Goal: Task Accomplishment & Management: Use online tool/utility

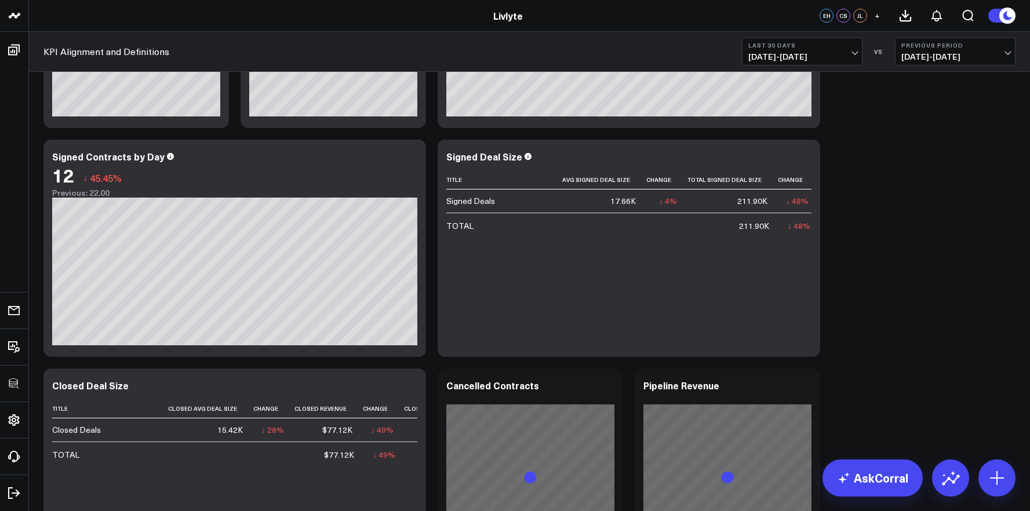
scroll to position [200, 0]
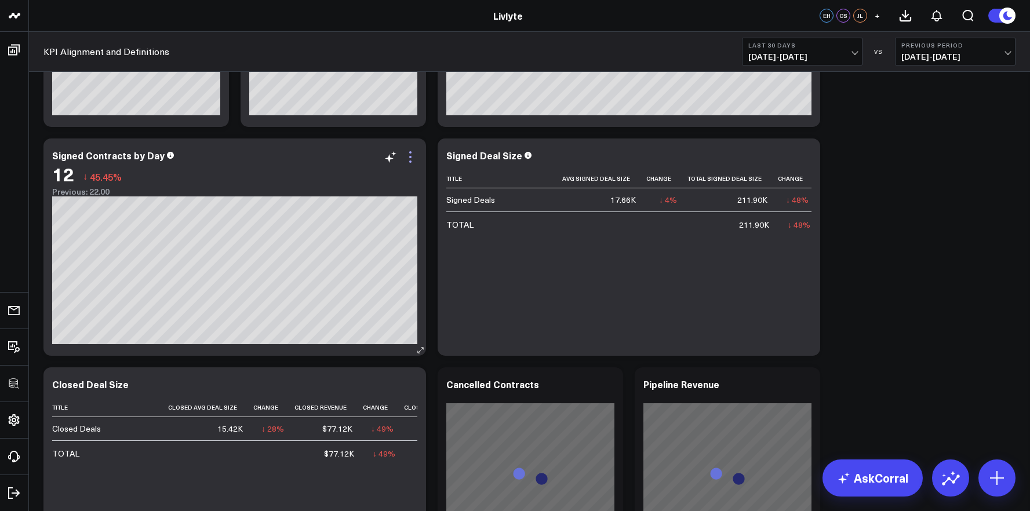
click at [409, 160] on icon at bounding box center [410, 157] width 14 height 14
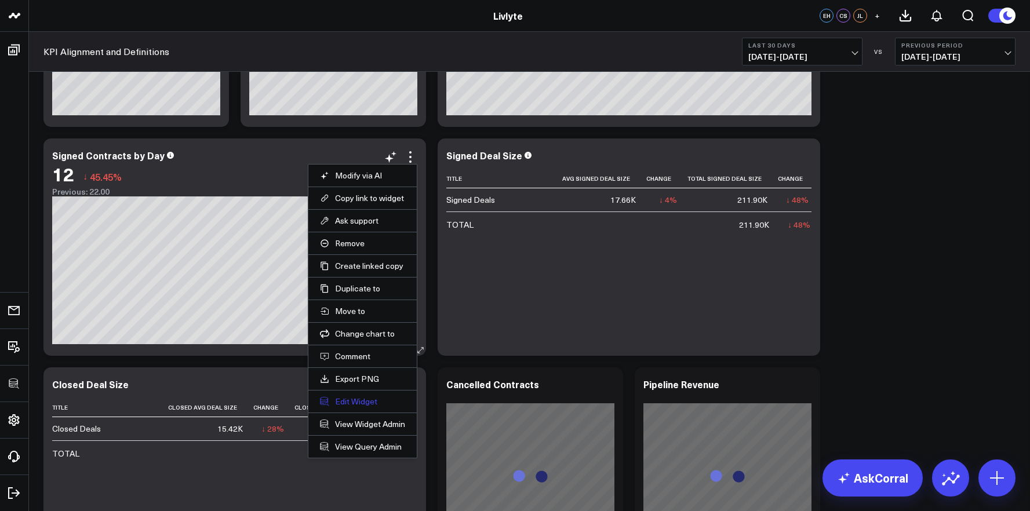
click at [369, 400] on button "Edit Widget" at bounding box center [362, 401] width 85 height 10
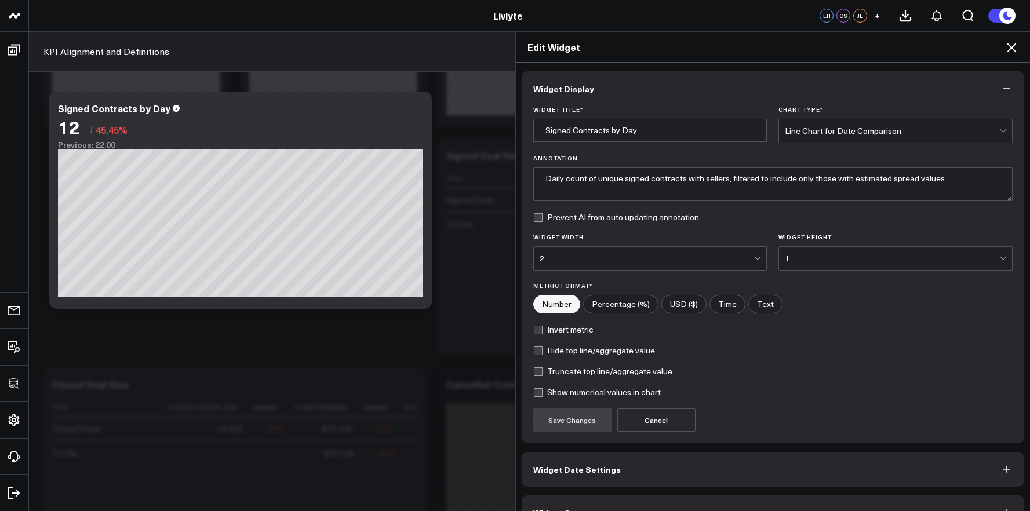
click at [621, 463] on button "Widget Date Settings" at bounding box center [773, 469] width 503 height 35
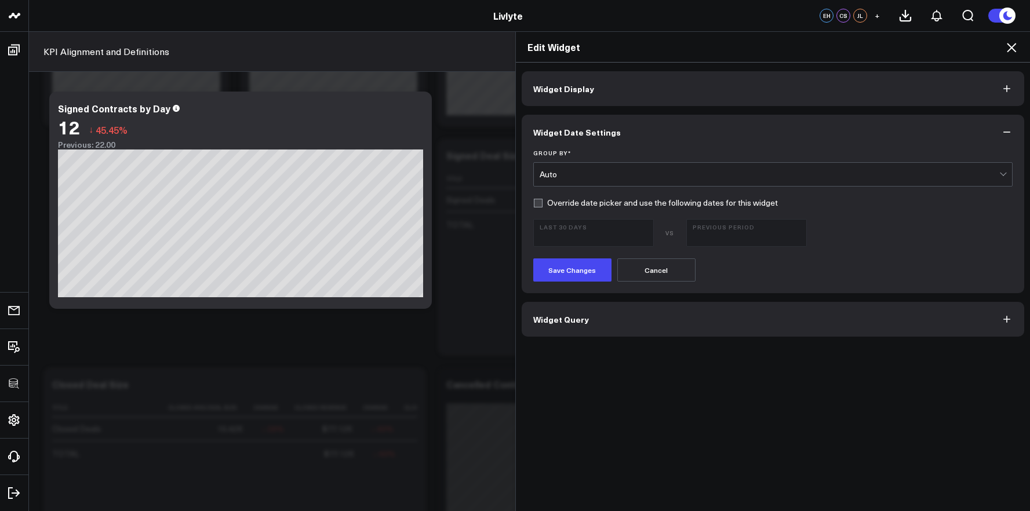
click at [634, 331] on button "Widget Query" at bounding box center [773, 319] width 503 height 35
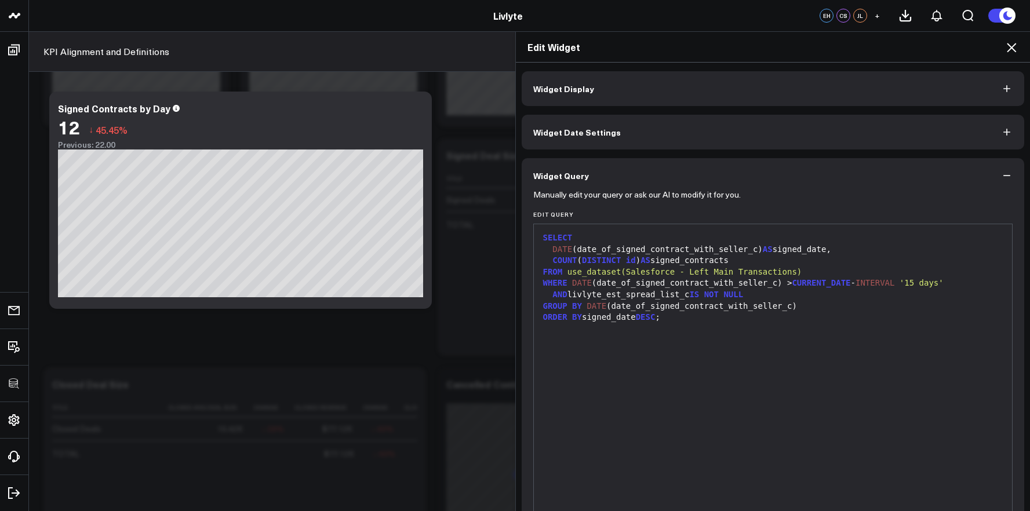
click at [1009, 44] on icon at bounding box center [1011, 48] width 14 height 14
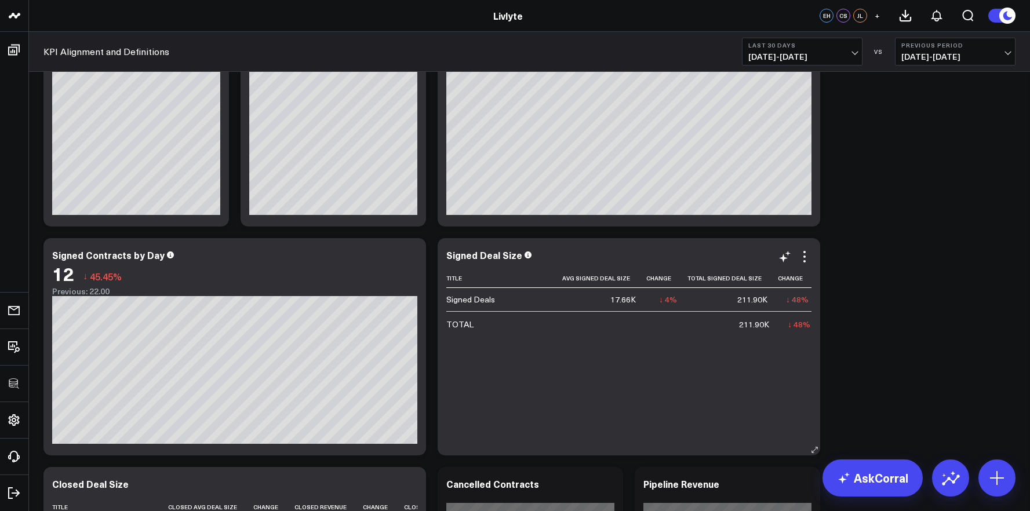
scroll to position [105, 0]
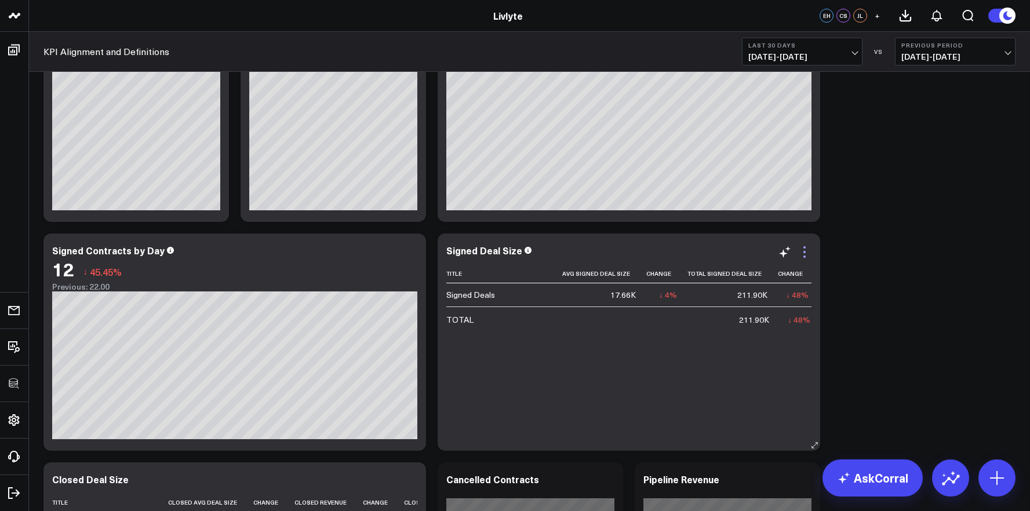
click at [800, 250] on icon at bounding box center [804, 252] width 14 height 14
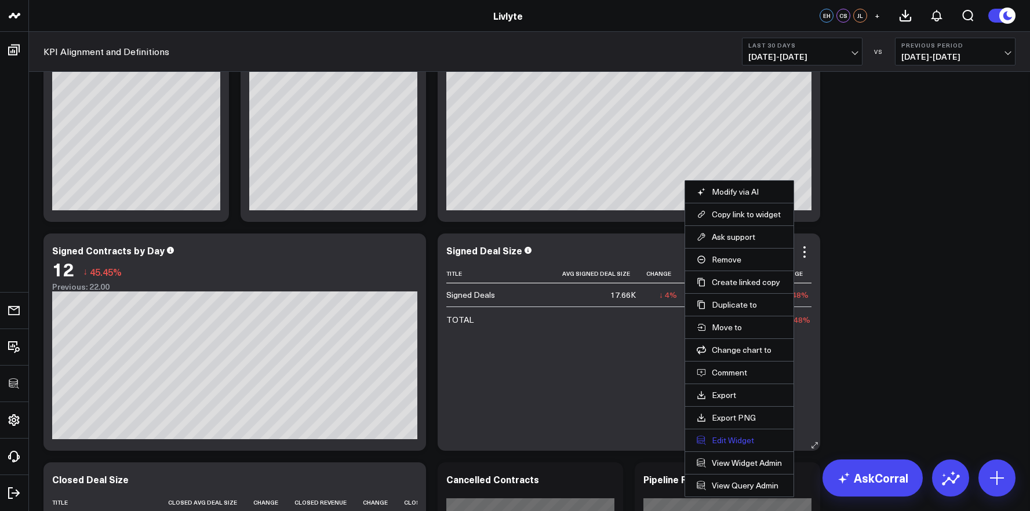
click at [747, 442] on button "Edit Widget" at bounding box center [739, 440] width 85 height 10
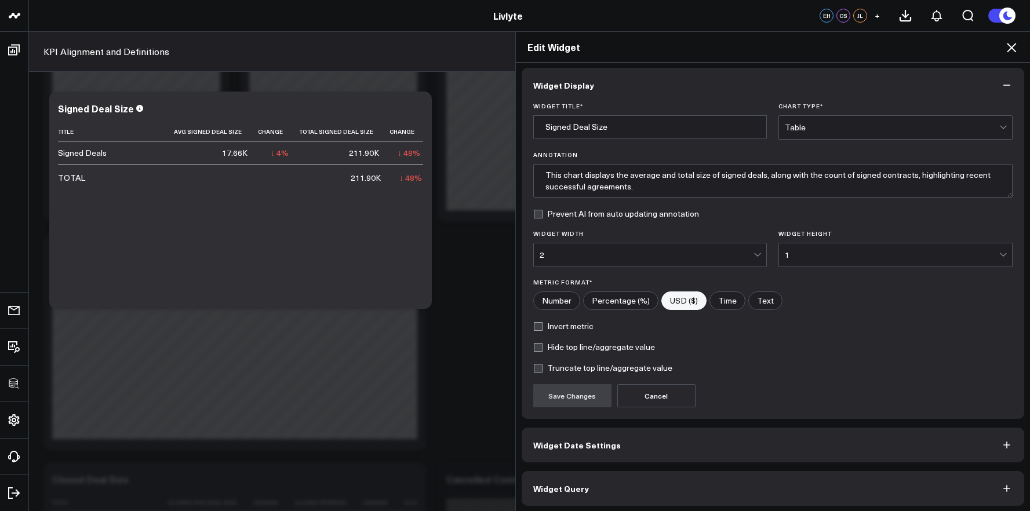
scroll to position [6, 0]
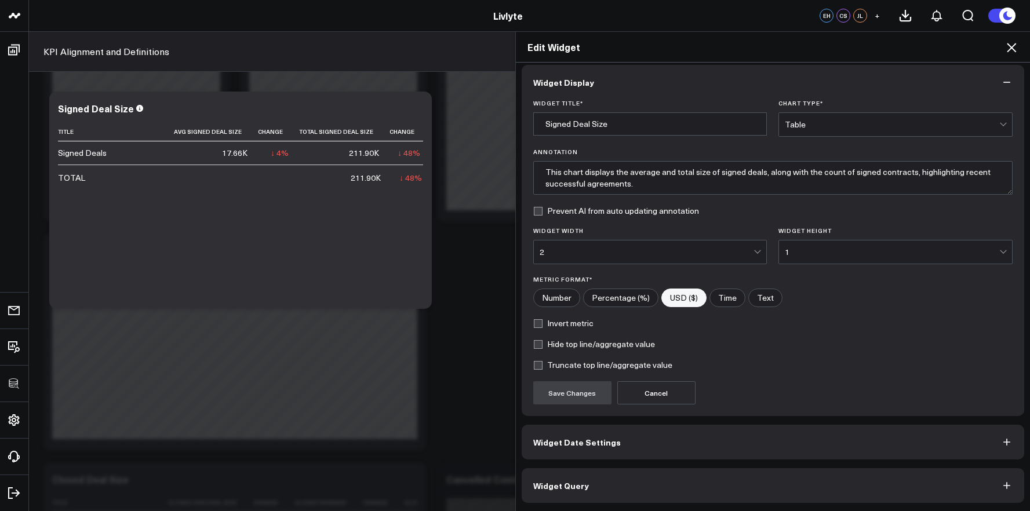
click at [762, 473] on button "Widget Query" at bounding box center [773, 485] width 503 height 35
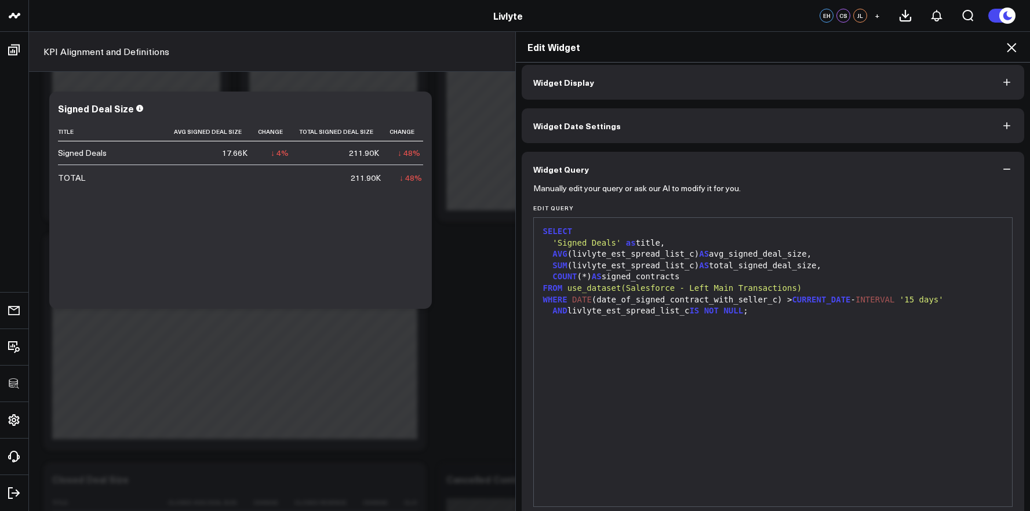
scroll to position [0, 0]
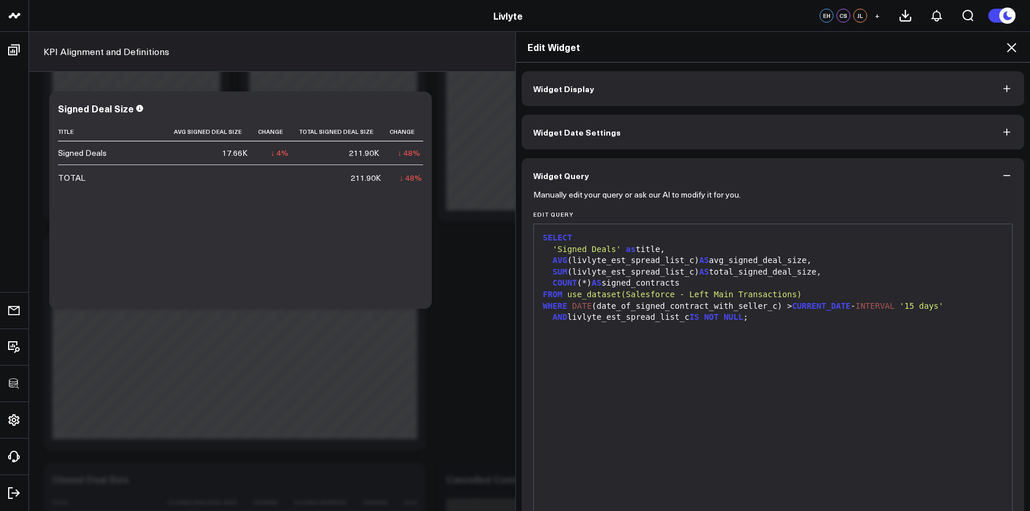
drag, startPoint x: 994, startPoint y: 49, endPoint x: 1008, endPoint y: 45, distance: 14.5
click at [996, 49] on h2 "Edit Widget" at bounding box center [772, 47] width 491 height 13
click at [1008, 45] on icon at bounding box center [1011, 47] width 9 height 9
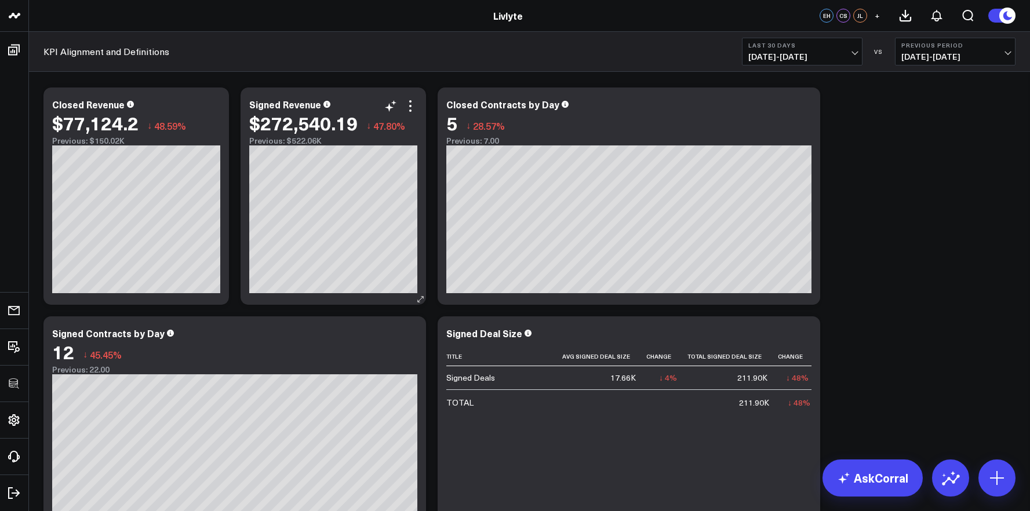
scroll to position [24, 0]
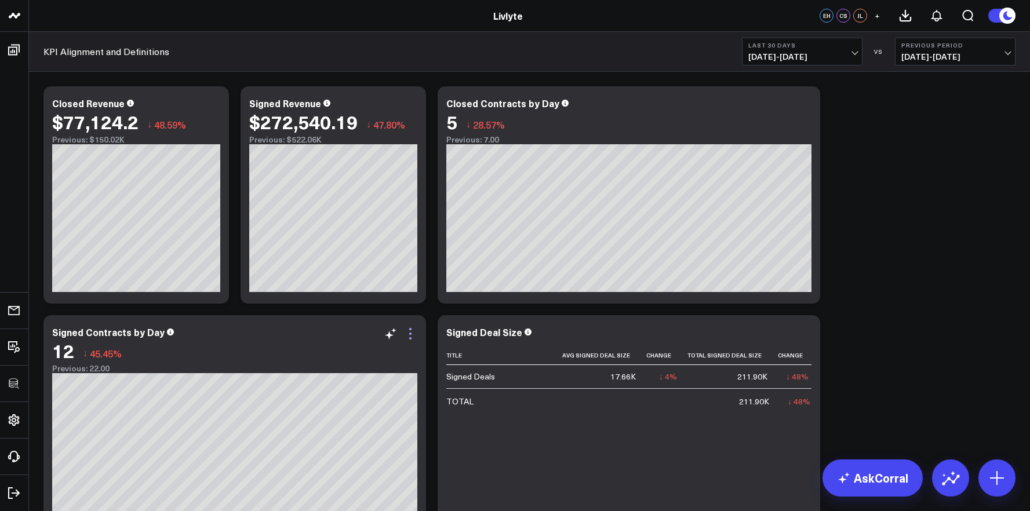
click at [410, 331] on icon at bounding box center [410, 334] width 14 height 14
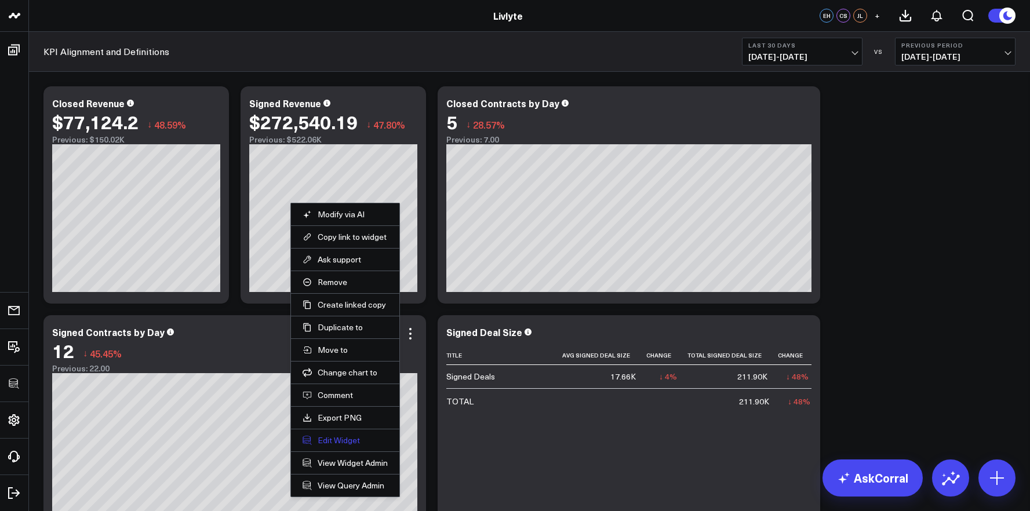
click at [335, 442] on button "Edit Widget" at bounding box center [344, 440] width 85 height 10
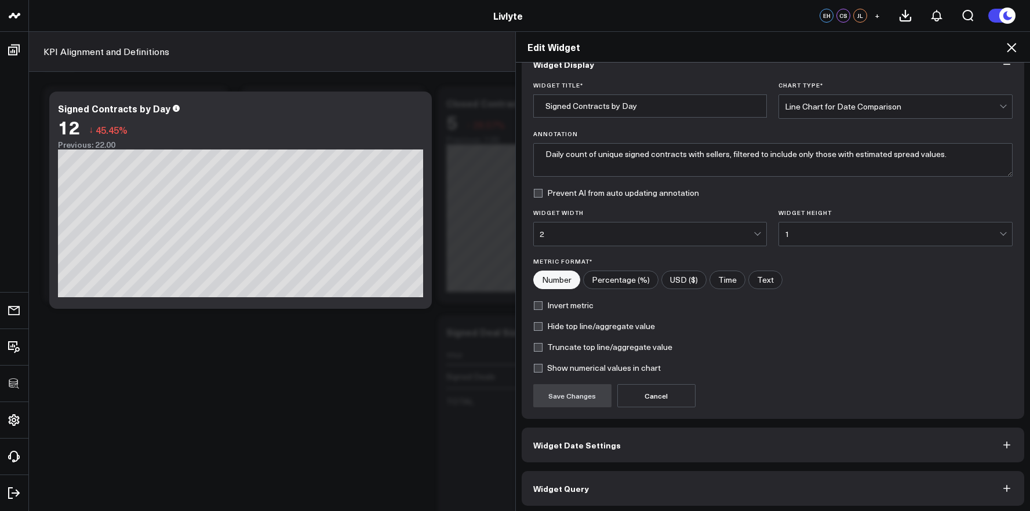
scroll to position [27, 0]
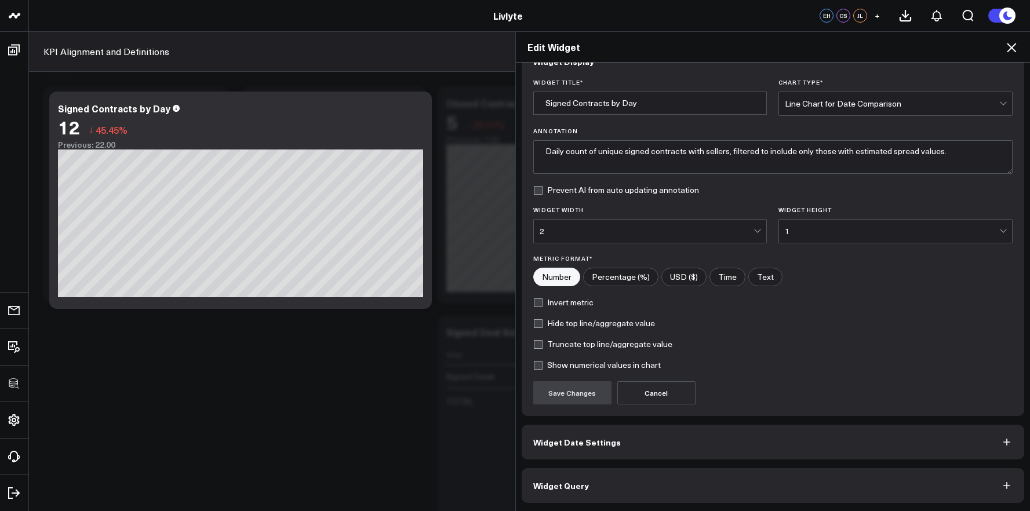
click at [636, 487] on button "Widget Query" at bounding box center [773, 485] width 503 height 35
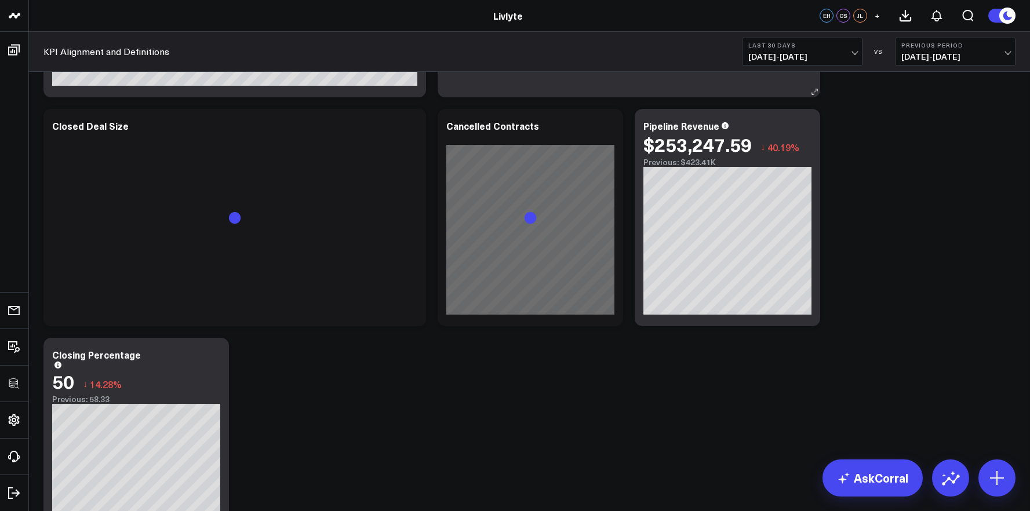
scroll to position [463, 0]
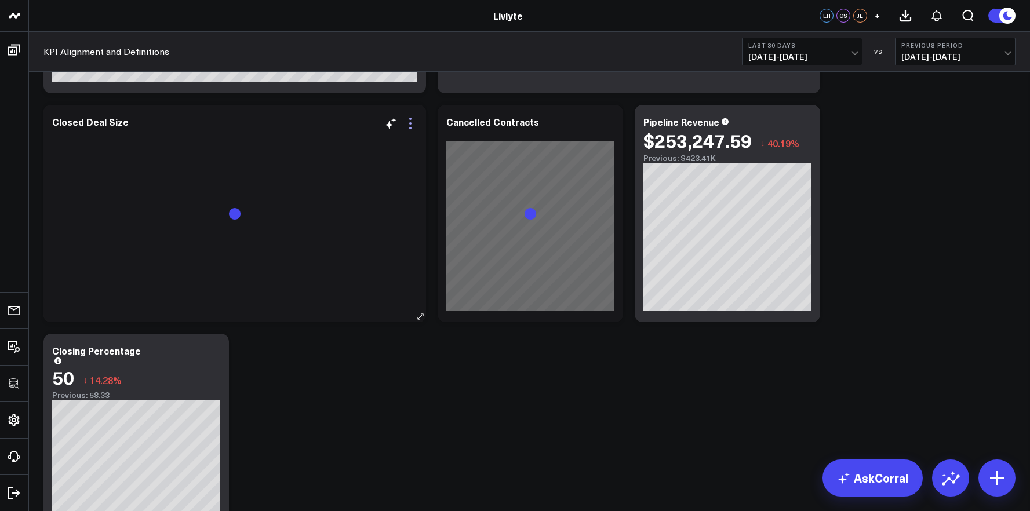
click at [414, 122] on icon at bounding box center [410, 123] width 14 height 14
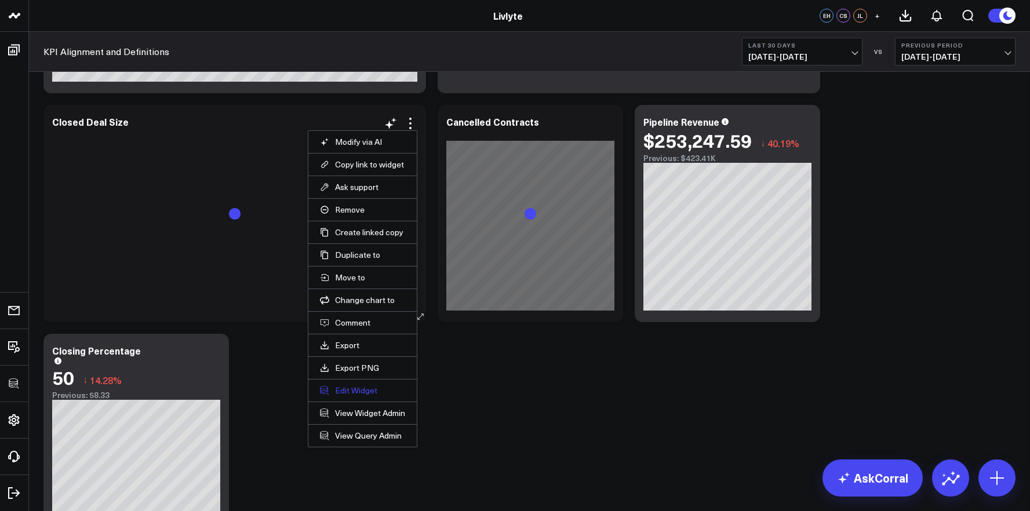
click at [377, 388] on button "Edit Widget" at bounding box center [362, 390] width 85 height 10
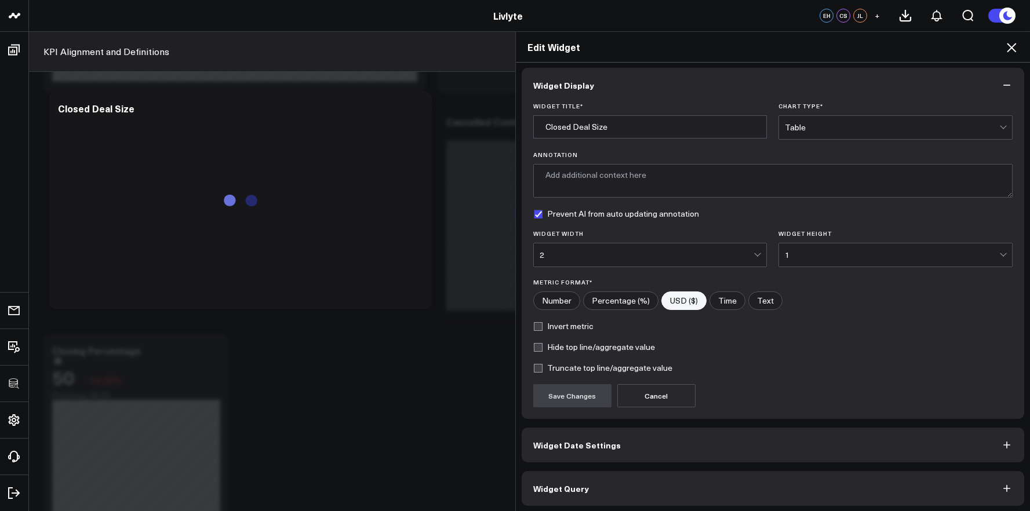
scroll to position [6, 0]
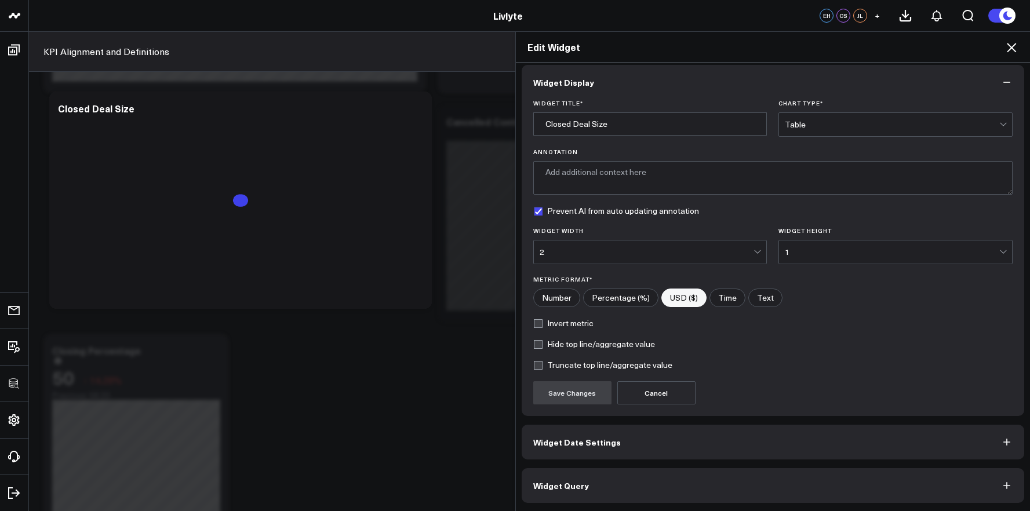
click at [681, 465] on div "Widget Display Widget Title * Closed Deal Size Chart Type * Table Annotation Pr…" at bounding box center [773, 284] width 503 height 438
click at [681, 476] on button "Widget Query" at bounding box center [773, 485] width 503 height 35
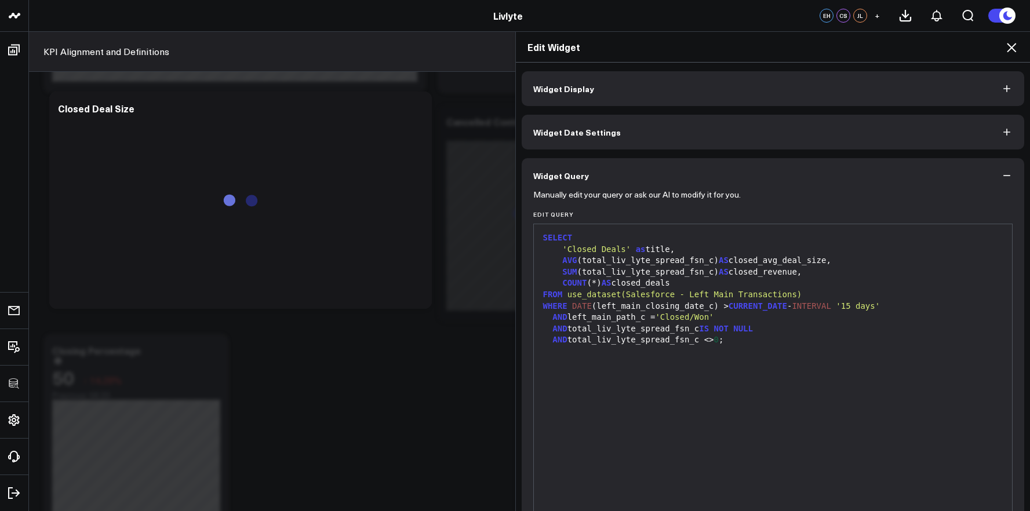
click at [690, 283] on div "COUNT (*) AS closed_deals" at bounding box center [772, 284] width 467 height 12
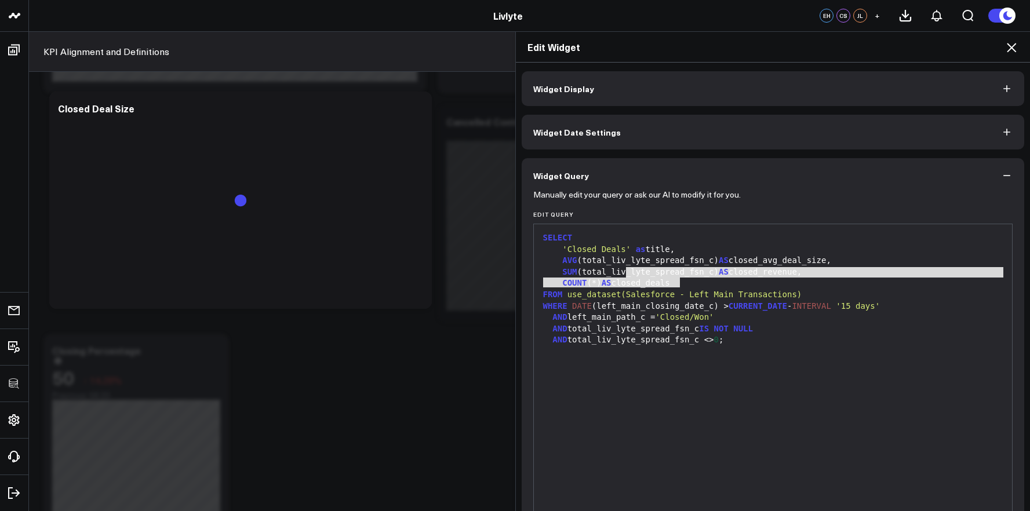
drag, startPoint x: 682, startPoint y: 282, endPoint x: 623, endPoint y: 274, distance: 59.6
click at [623, 274] on div "SELECT 'Closed Deals' as title, AVG (total_liv_lyte_spread_fsn_c) AS closed_avg…" at bounding box center [772, 368] width 467 height 277
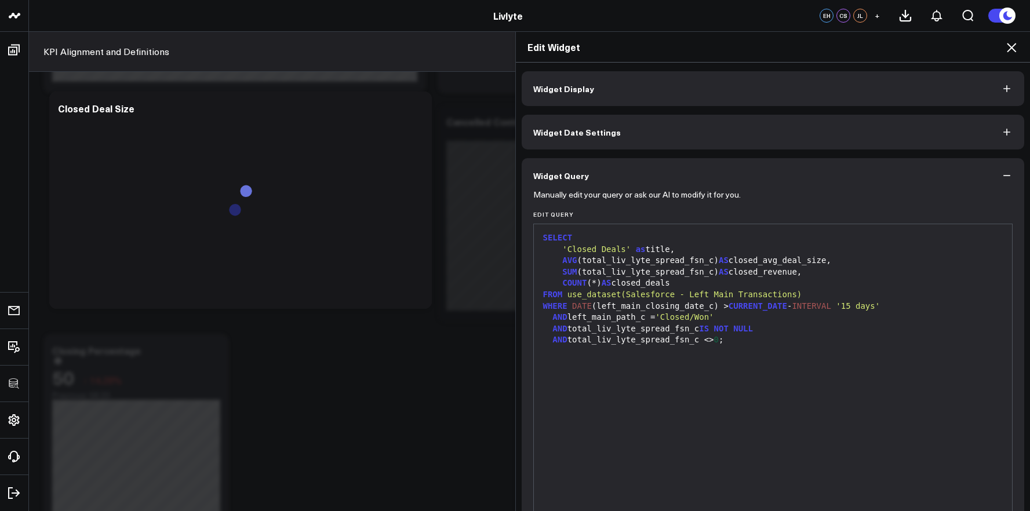
click at [771, 291] on span "use_dataset(Salesforce - Left Main Transactions)" at bounding box center [684, 294] width 235 height 9
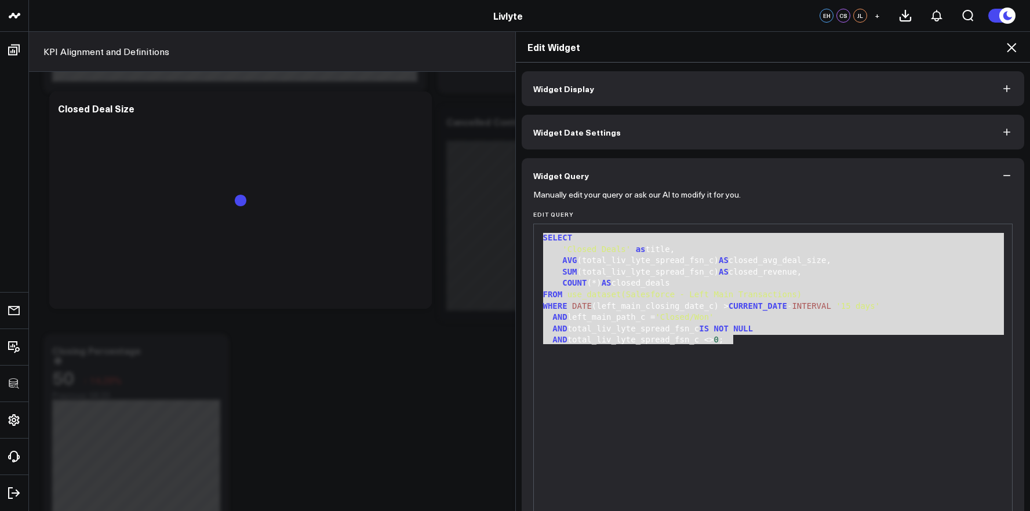
drag, startPoint x: 743, startPoint y: 342, endPoint x: 536, endPoint y: 226, distance: 237.1
click at [536, 226] on div "99 1 2 3 4 5 6 7 8 9 10 11 › ⌄ SELECT 'Closed Deals' as title, AVG (total_liv_l…" at bounding box center [773, 369] width 480 height 290
copy div "SELECT 'Closed Deals' as title, AVG (total_liv_lyte_spread_fsn_c) AS closed_avg…"
